Goal: Communication & Community: Answer question/provide support

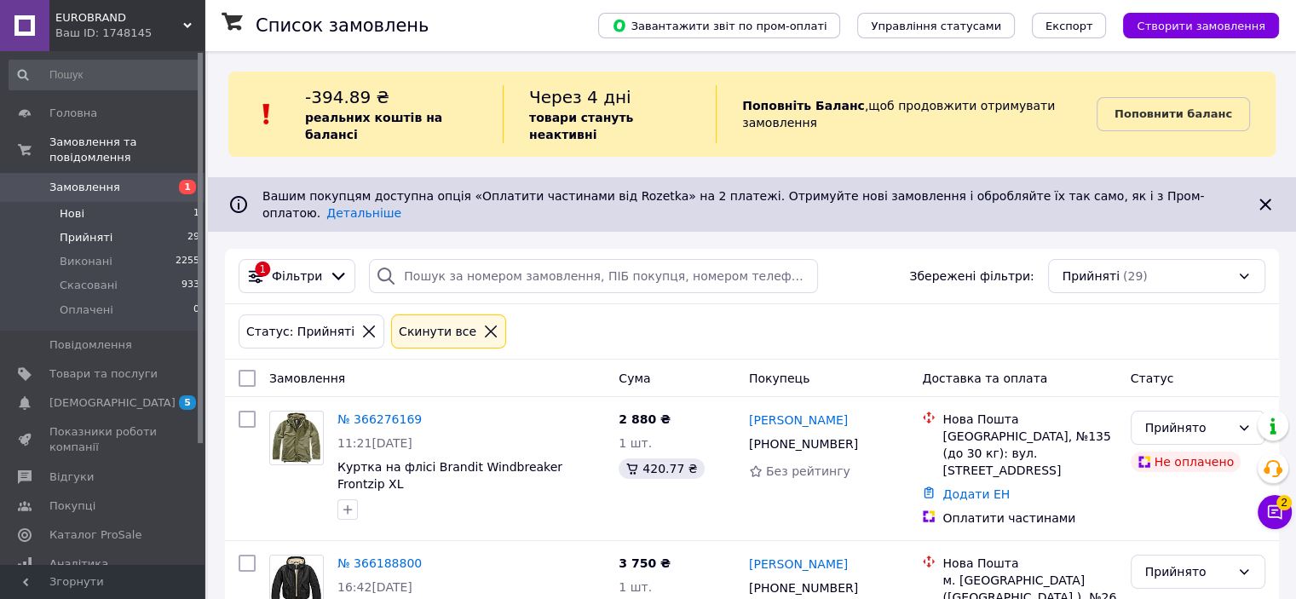
click at [78, 206] on span "Нові" at bounding box center [72, 213] width 25 height 15
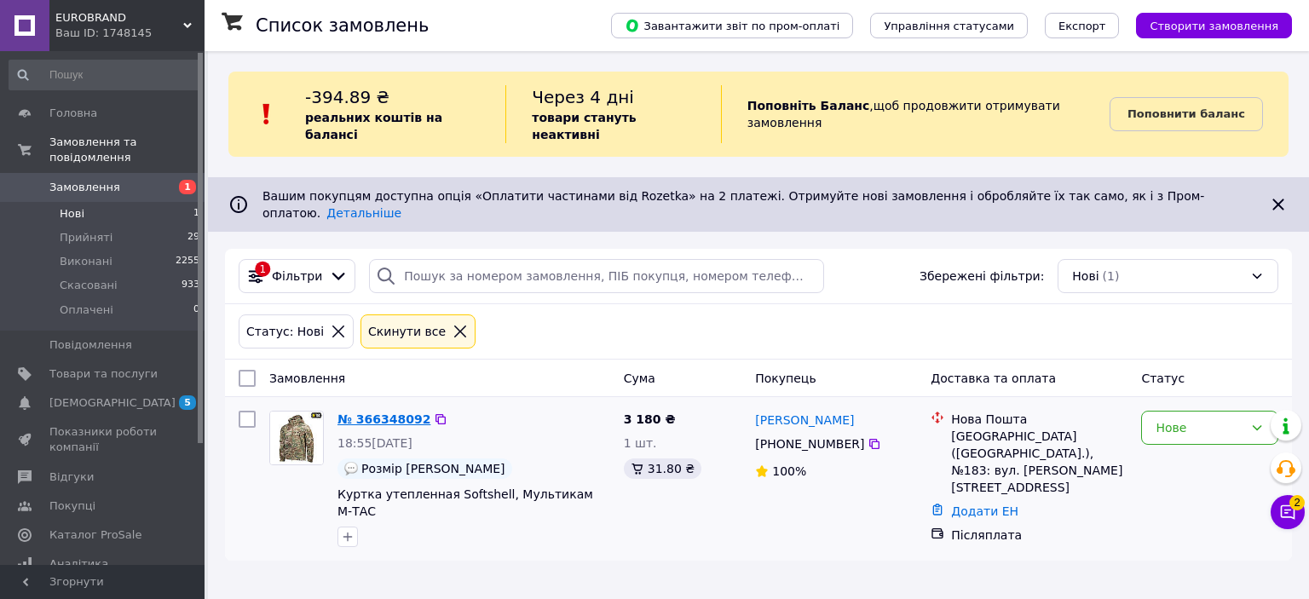
click at [389, 413] on link "№ 366348092" at bounding box center [384, 420] width 93 height 14
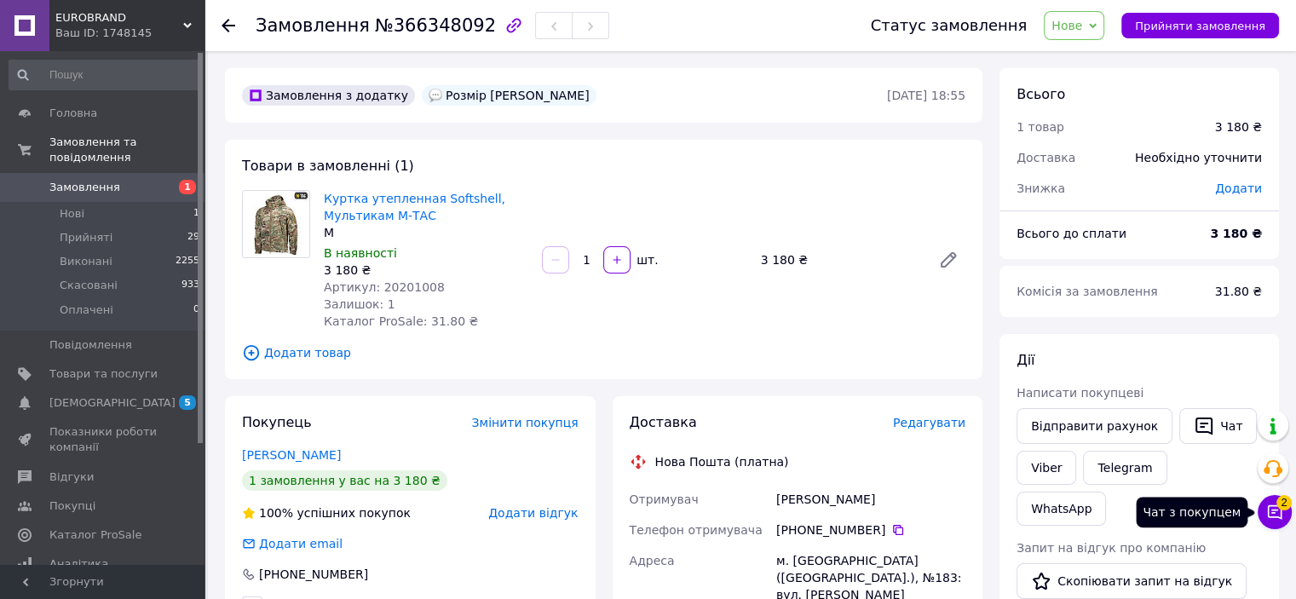
click at [1278, 521] on button "Чат з покупцем 2" at bounding box center [1275, 512] width 34 height 34
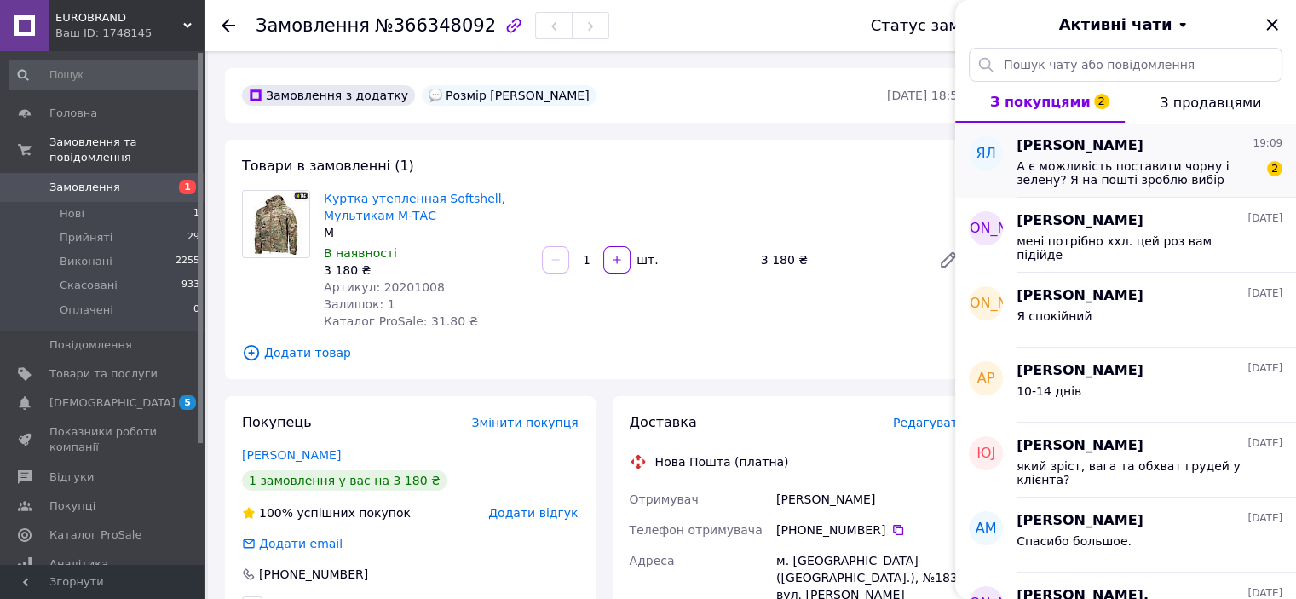
click at [1128, 183] on span "А є можливість поставити чорну і зелену? Я на пошті зроблю вибір" at bounding box center [1138, 172] width 242 height 27
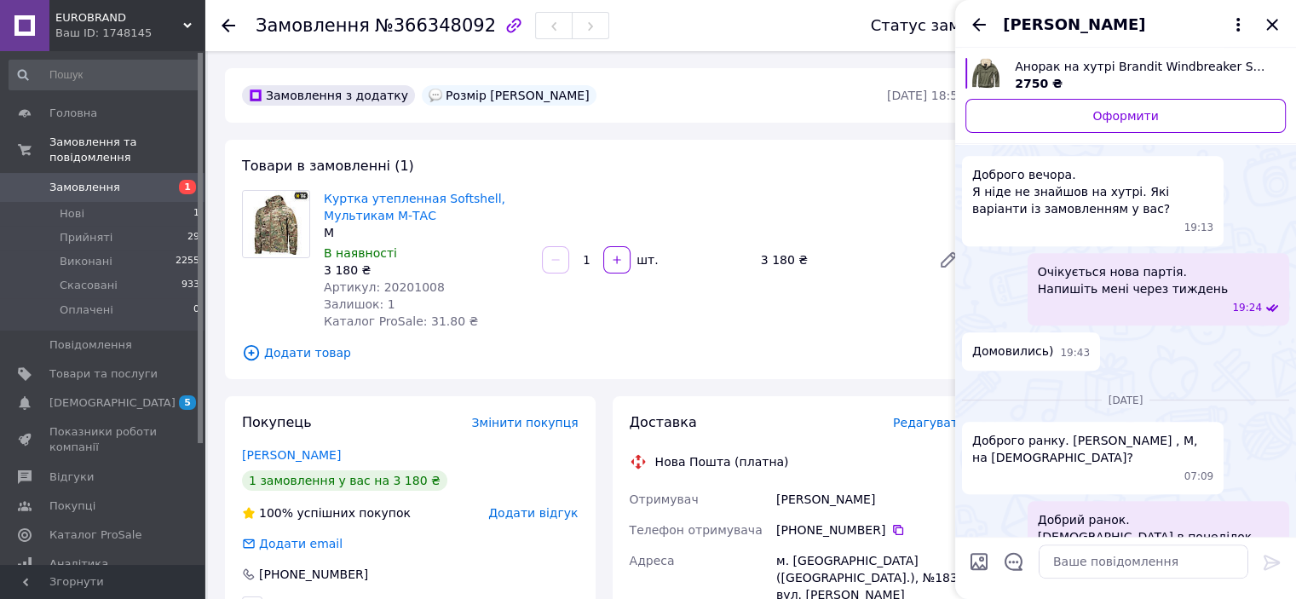
scroll to position [882, 0]
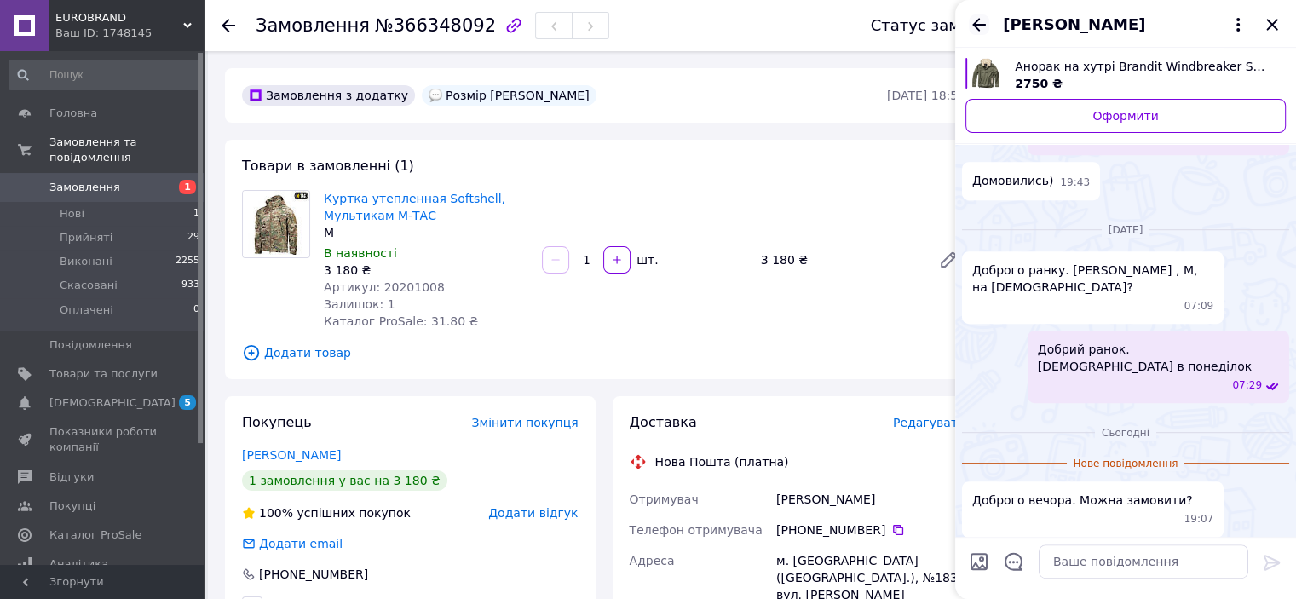
click at [982, 26] on icon "Назад" at bounding box center [979, 24] width 20 height 20
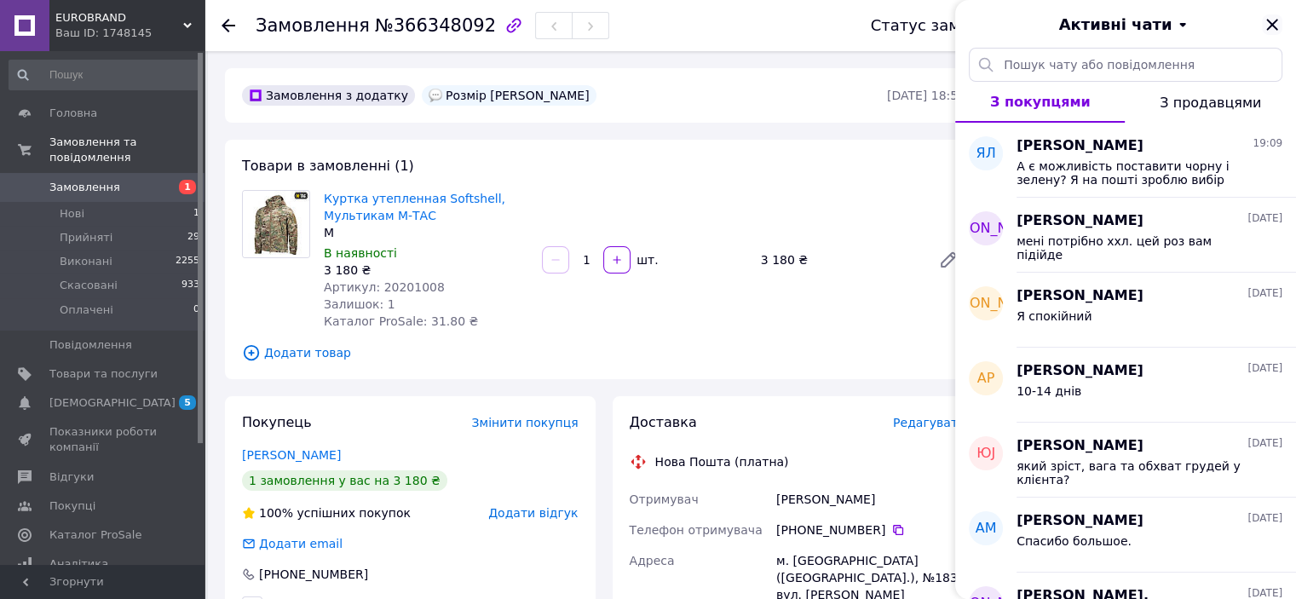
click at [1275, 25] on icon "Закрити" at bounding box center [1272, 24] width 20 height 20
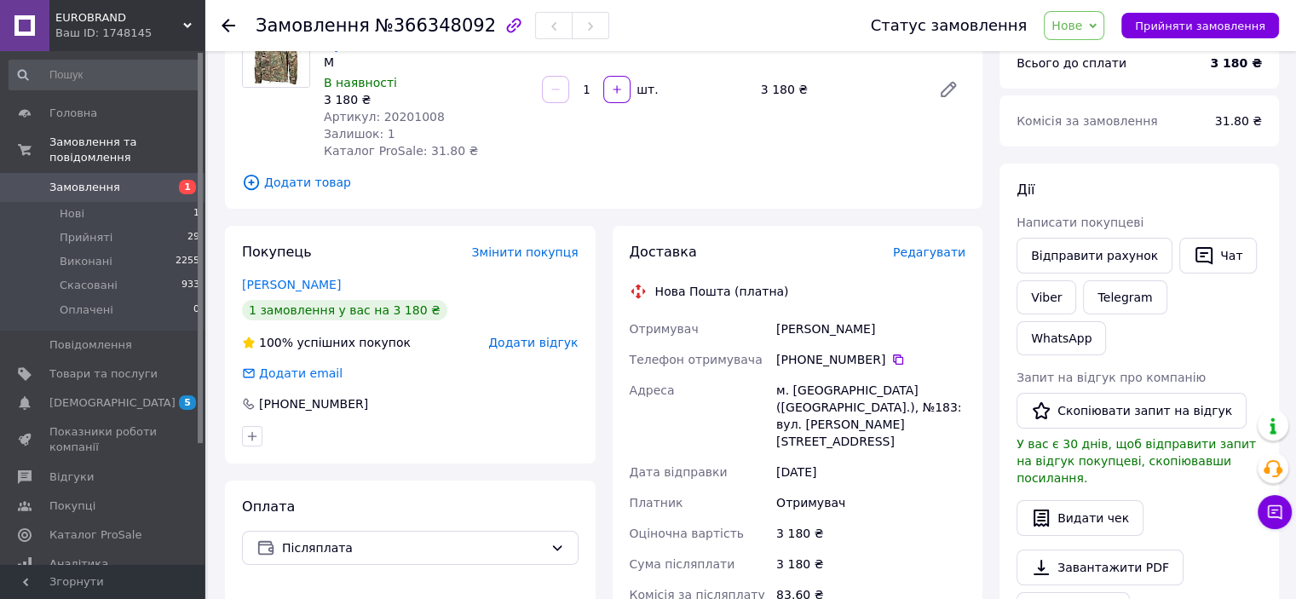
scroll to position [0, 0]
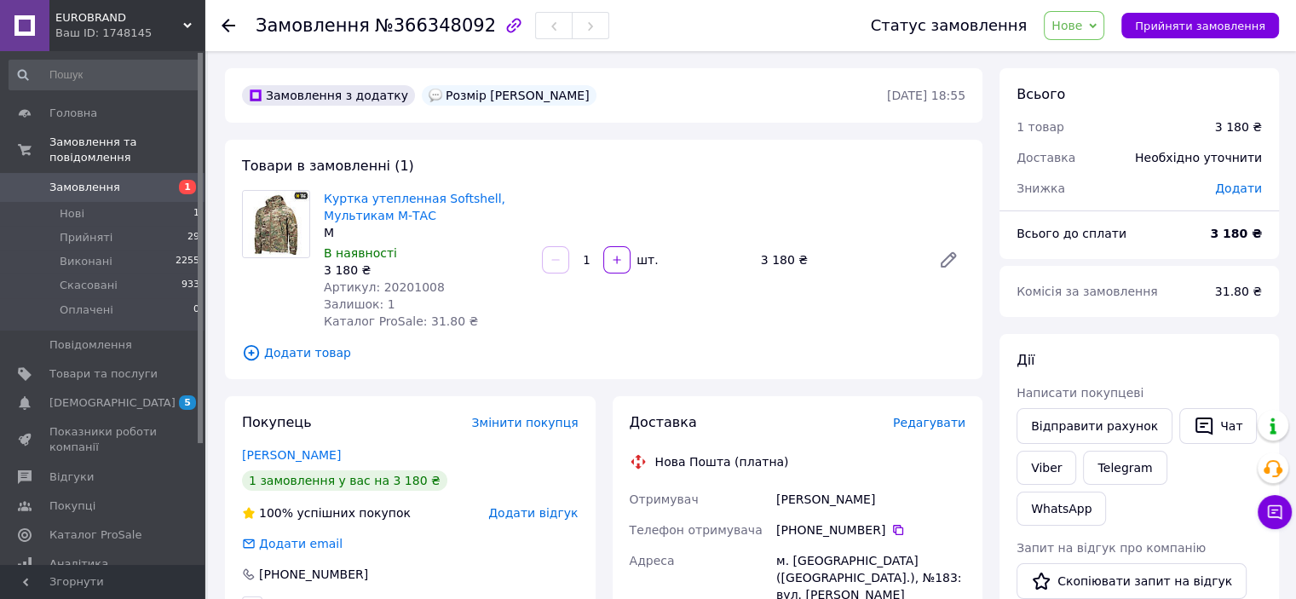
click at [1272, 493] on div "Чат з покупцем Тех підтримка Чат з покупцем" at bounding box center [1275, 469] width 34 height 131
click at [1268, 533] on div "Чат з покупцем Тех підтримка Чат з покупцем" at bounding box center [1275, 469] width 34 height 131
click at [1274, 521] on icon at bounding box center [1275, 512] width 17 height 17
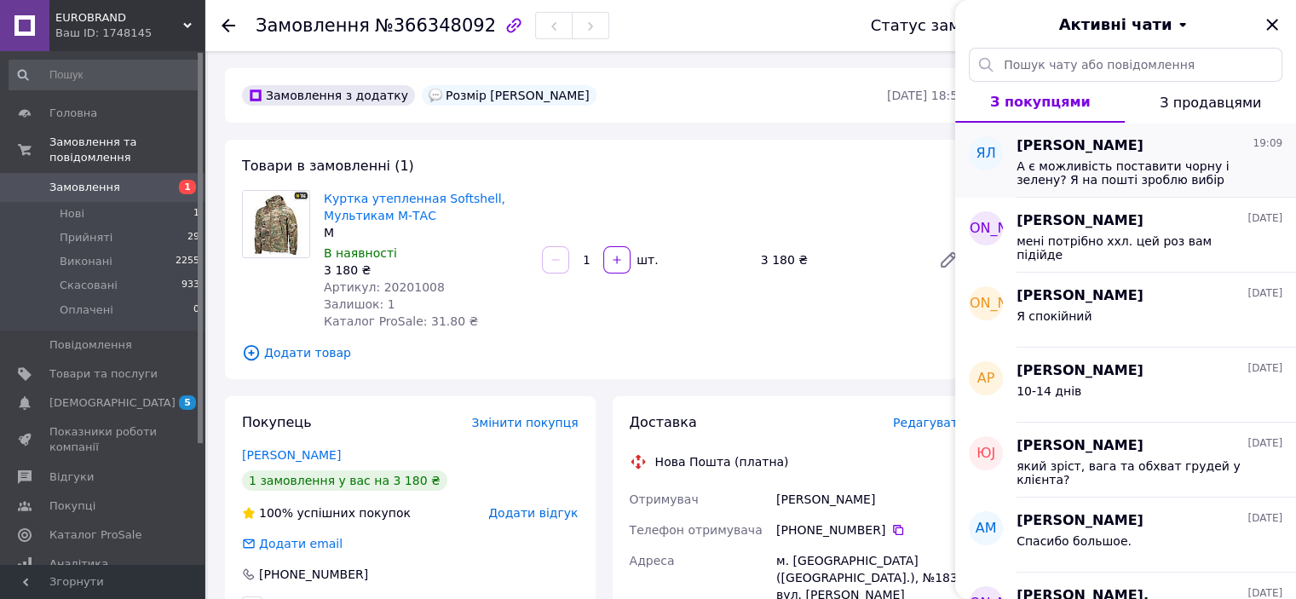
click at [1118, 154] on span "[PERSON_NAME]" at bounding box center [1080, 146] width 127 height 20
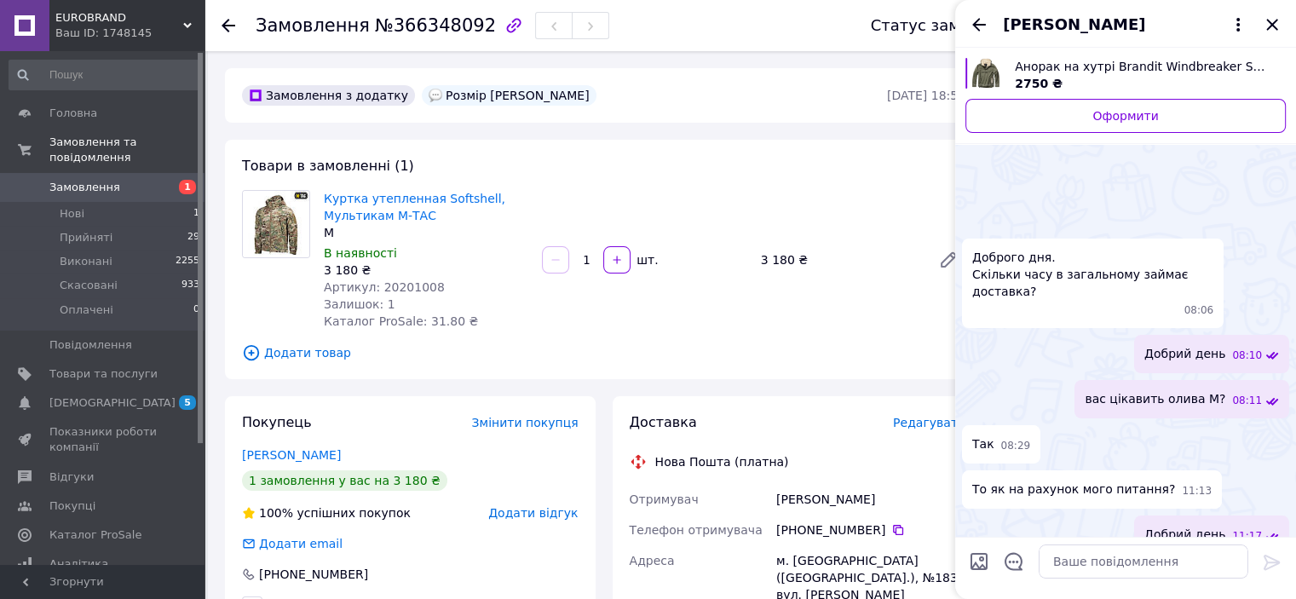
scroll to position [898, 0]
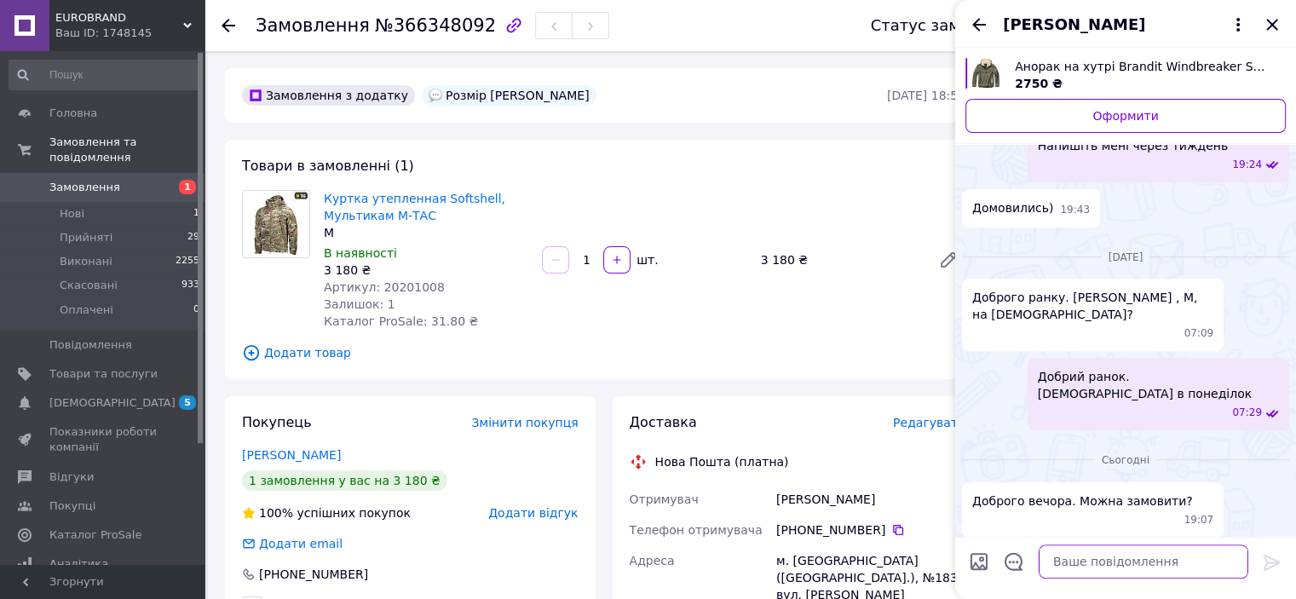
click at [1100, 561] on textarea at bounding box center [1144, 562] width 210 height 34
type textarea "Добрий вечір"
click at [1276, 561] on icon at bounding box center [1272, 562] width 16 height 15
click at [1143, 565] on textarea at bounding box center [1144, 562] width 210 height 34
type textarea "я завтра подивлюсь, чи буде чорна"
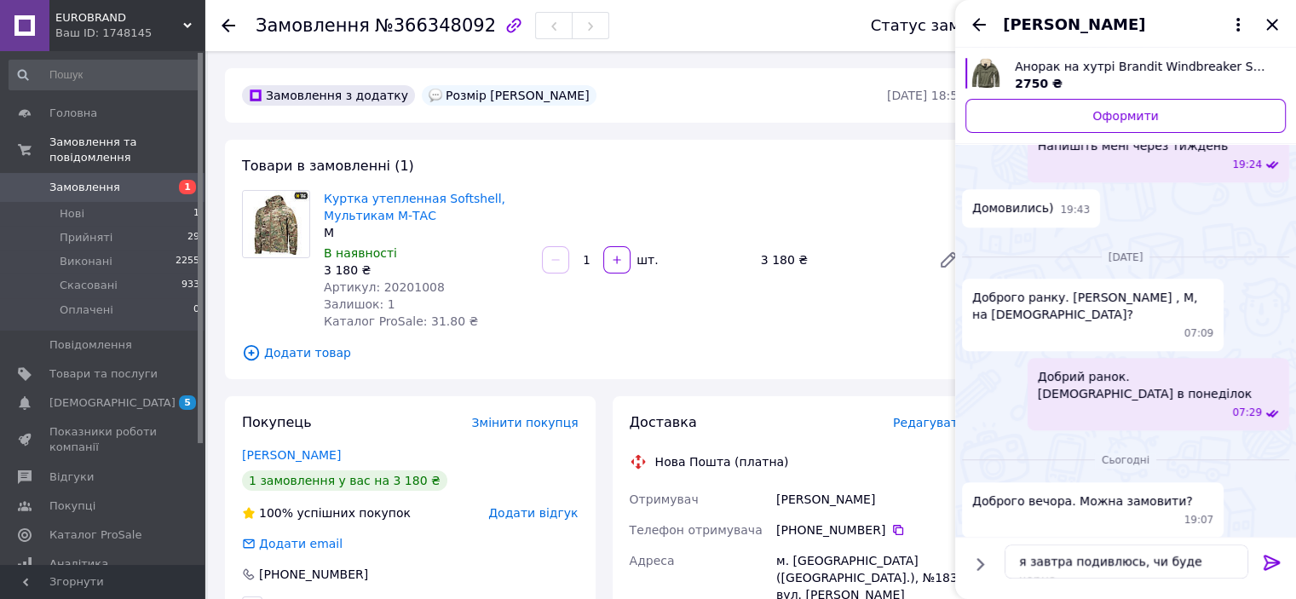
click at [1270, 566] on icon at bounding box center [1272, 562] width 20 height 20
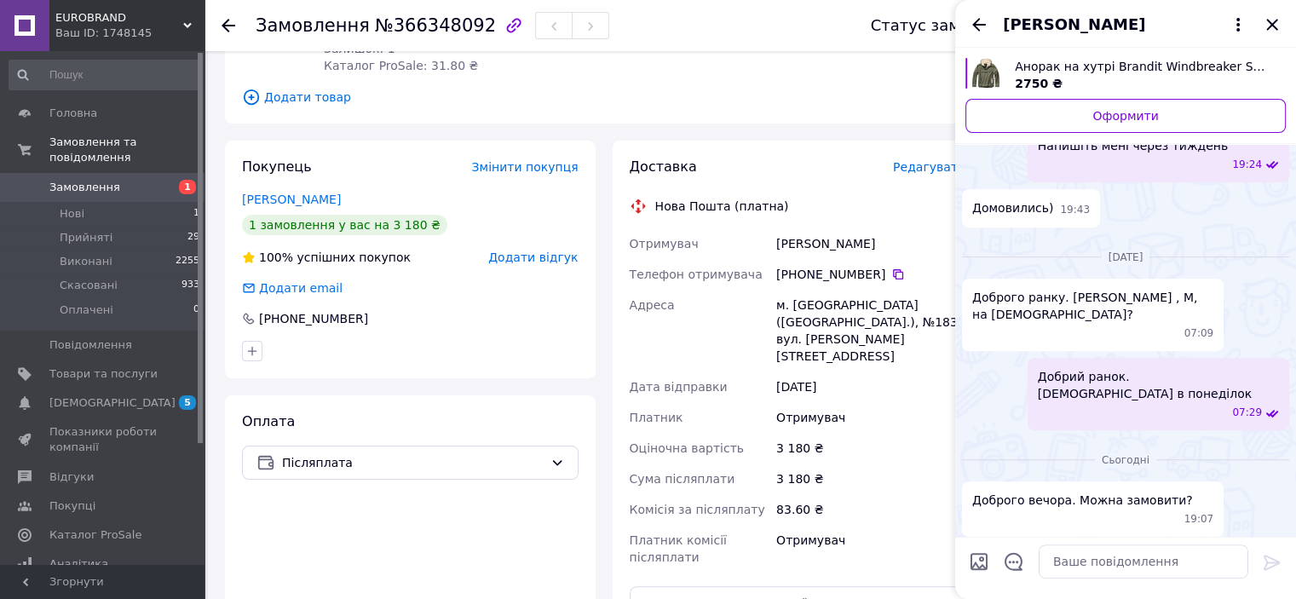
scroll to position [962, 0]
